Goal: Task Accomplishment & Management: Manage account settings

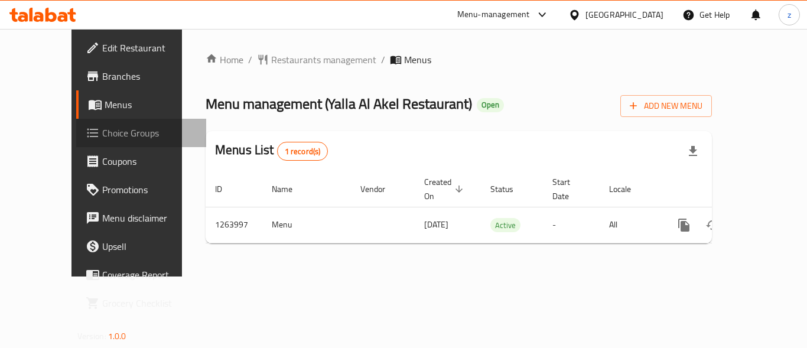
click at [102, 137] on span "Choice Groups" at bounding box center [149, 133] width 95 height 14
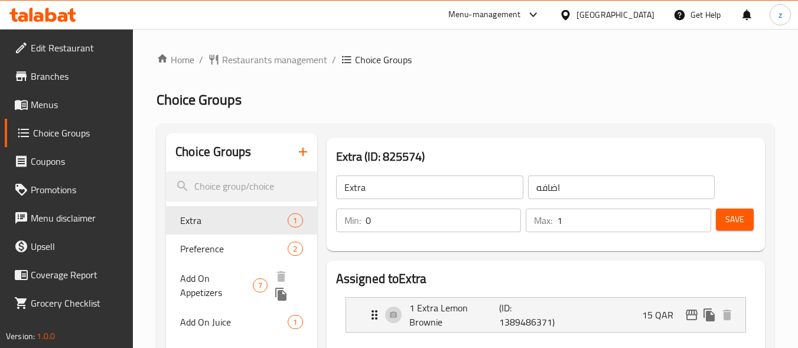
click at [223, 275] on span "Add On Appetizers" at bounding box center [216, 285] width 73 height 28
type input "Add On Appetizers"
type input "اضافة مقبلات"
type input "7"
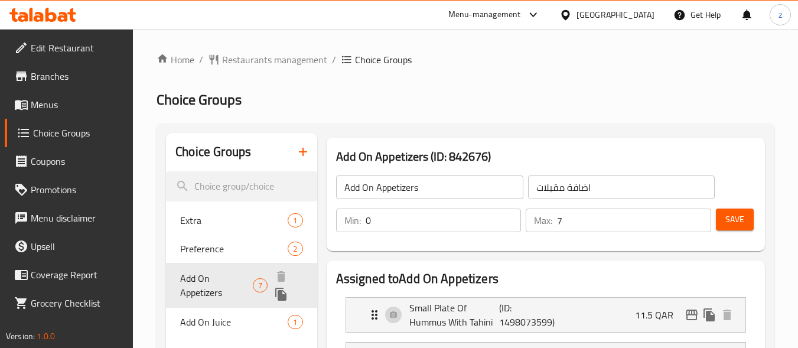
click at [214, 300] on span "Add On Appetizers" at bounding box center [216, 285] width 73 height 28
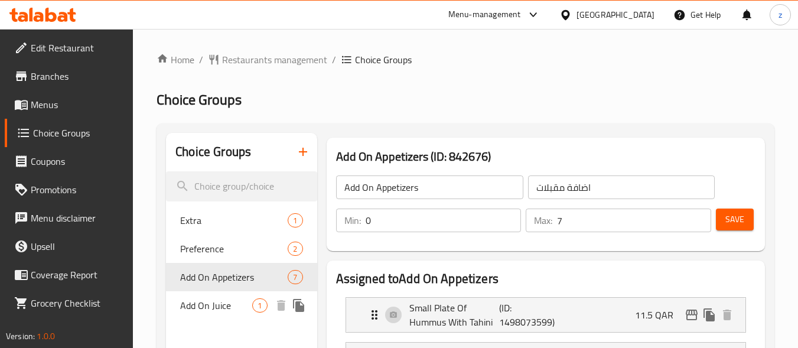
click at [213, 319] on div "Add On Juice 1" at bounding box center [241, 305] width 151 height 28
type input "Add On Juice"
type input "أضف العصير"
type input "1"
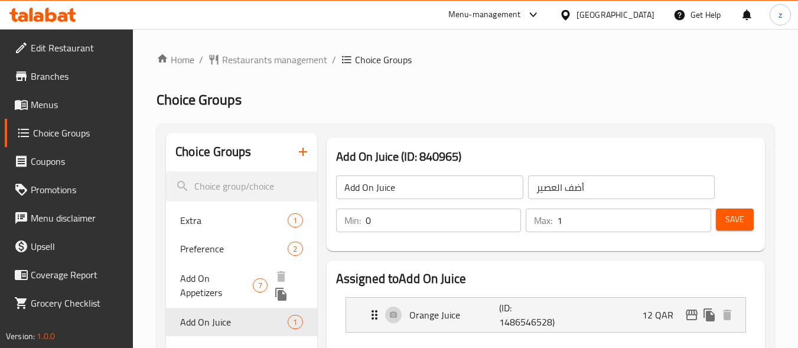
click at [234, 277] on span "Add On Appetizers" at bounding box center [216, 285] width 73 height 28
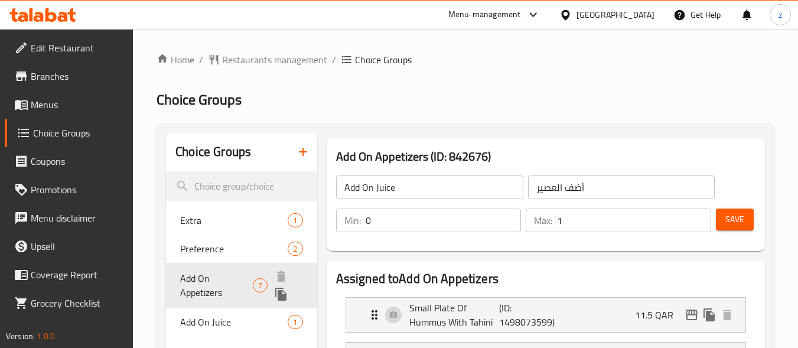
type input "Add On Appetizers"
type input "اضافة مقبلات"
type input "7"
